Goal: Find specific page/section

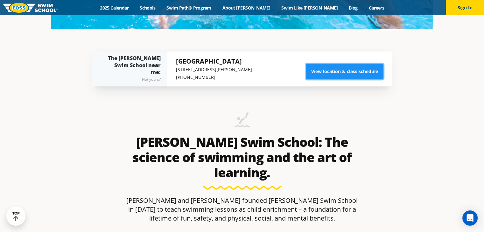
click at [315, 70] on link "View location & class schedule" at bounding box center [345, 72] width 78 height 16
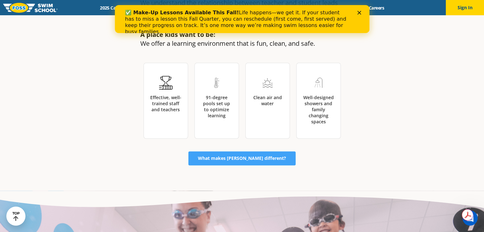
scroll to position [1218, 0]
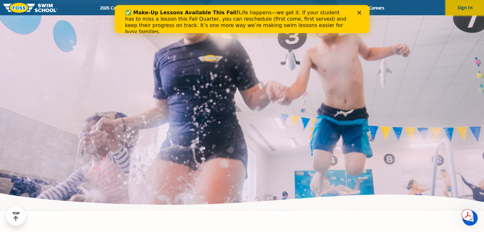
click at [455, 5] on button "Sign In" at bounding box center [464, 7] width 38 height 15
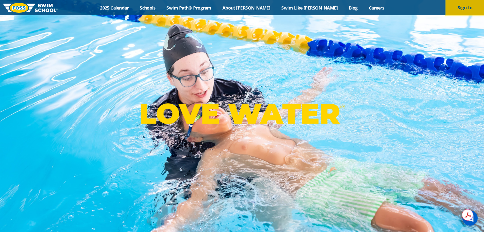
click at [470, 9] on button "Sign In" at bounding box center [464, 7] width 38 height 15
